Goal: Transaction & Acquisition: Obtain resource

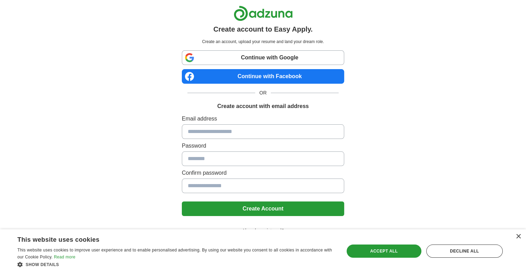
scroll to position [5, 0]
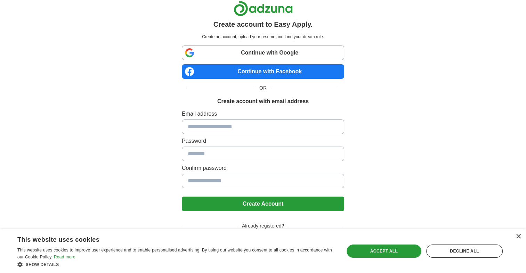
click at [517, 234] on div "× This website uses cookies This website uses cookies to improve user experienc…" at bounding box center [263, 252] width 526 height 44
click at [519, 237] on div "×" at bounding box center [518, 236] width 5 height 5
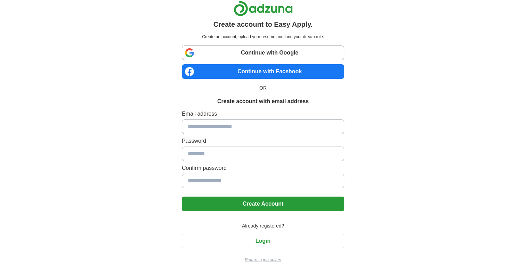
click at [263, 259] on p "Return to job advert" at bounding box center [263, 260] width 162 height 6
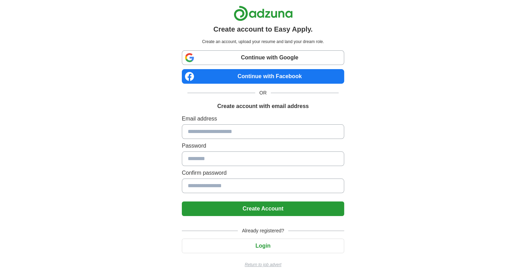
click at [283, 59] on link "Continue with Google" at bounding box center [263, 57] width 162 height 15
